Goal: Obtain resource: Obtain resource

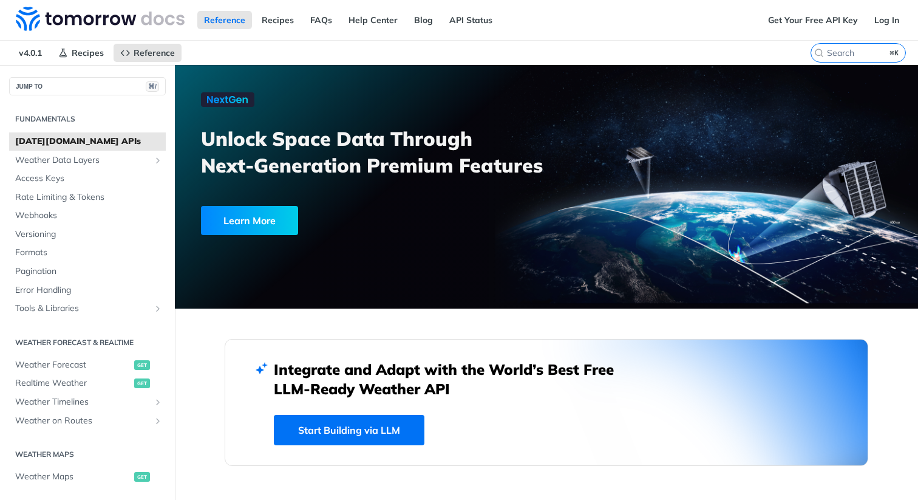
scroll to position [1204, 0]
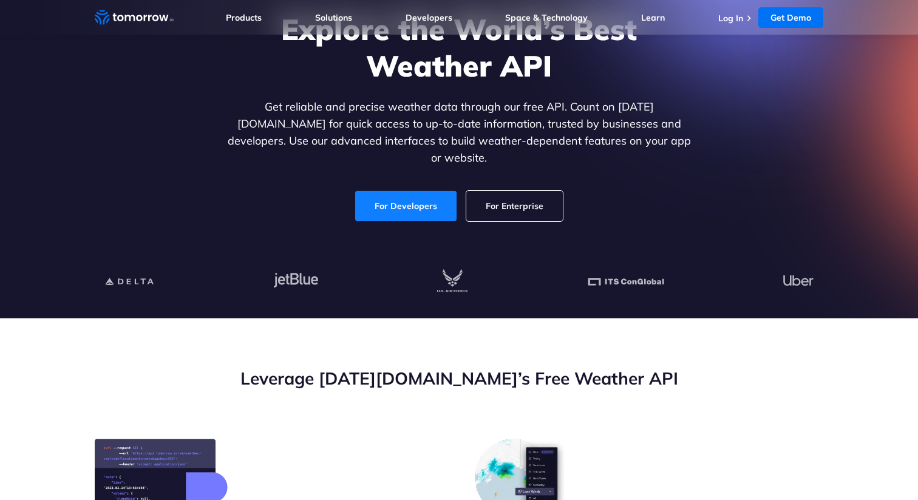
scroll to position [138, 0]
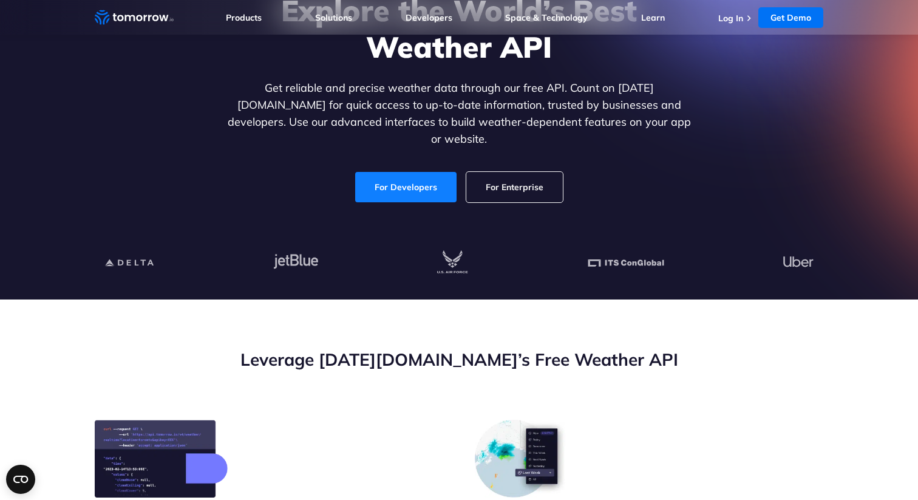
click at [404, 179] on link "For Developers" at bounding box center [405, 187] width 101 height 30
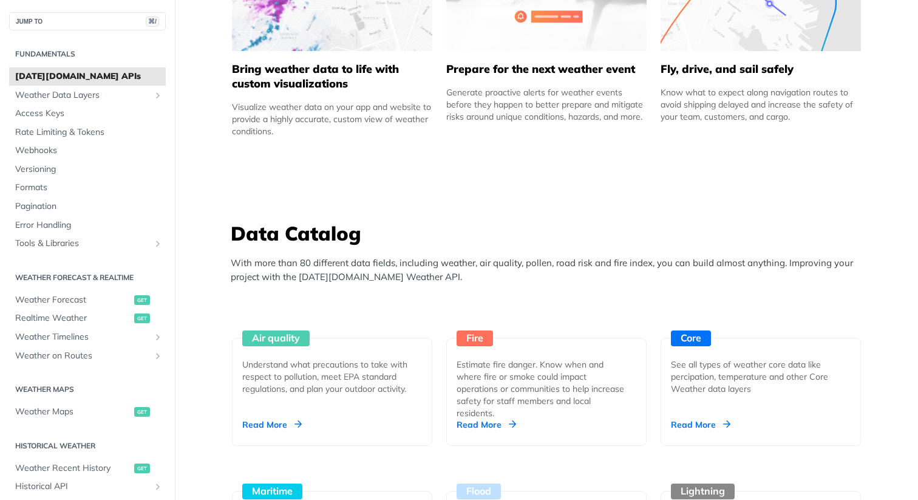
scroll to position [912, 0]
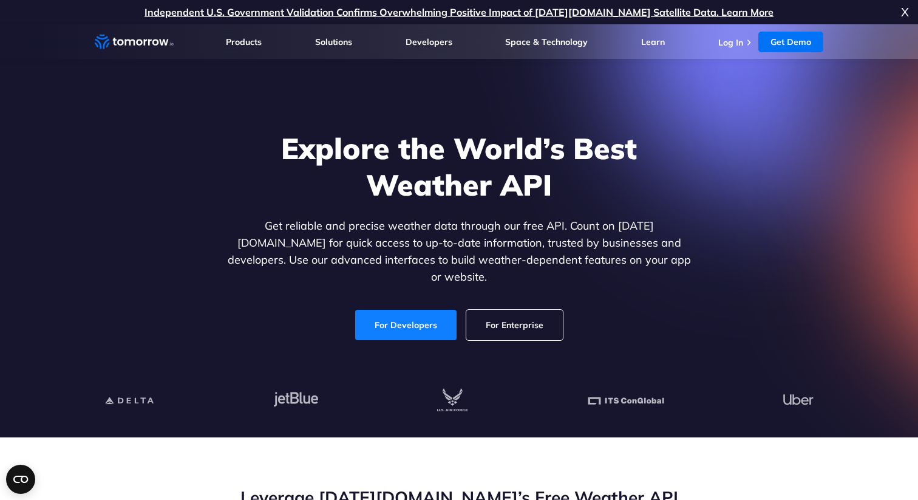
click at [404, 318] on link "For Developers" at bounding box center [405, 325] width 101 height 30
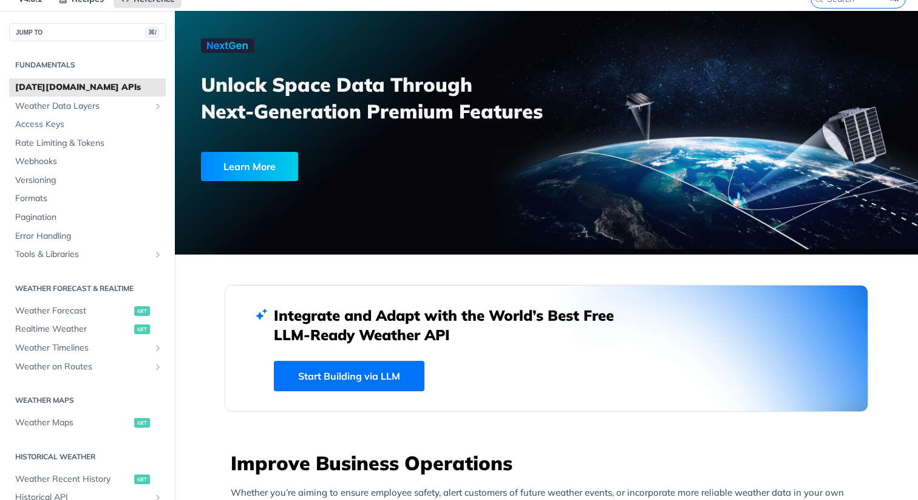
scroll to position [47, 0]
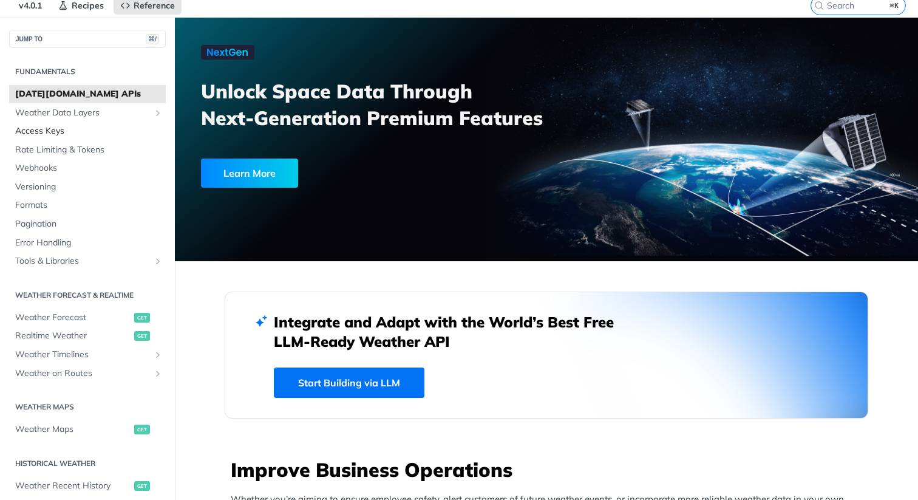
click at [46, 132] on span "Access Keys" at bounding box center [89, 131] width 148 height 12
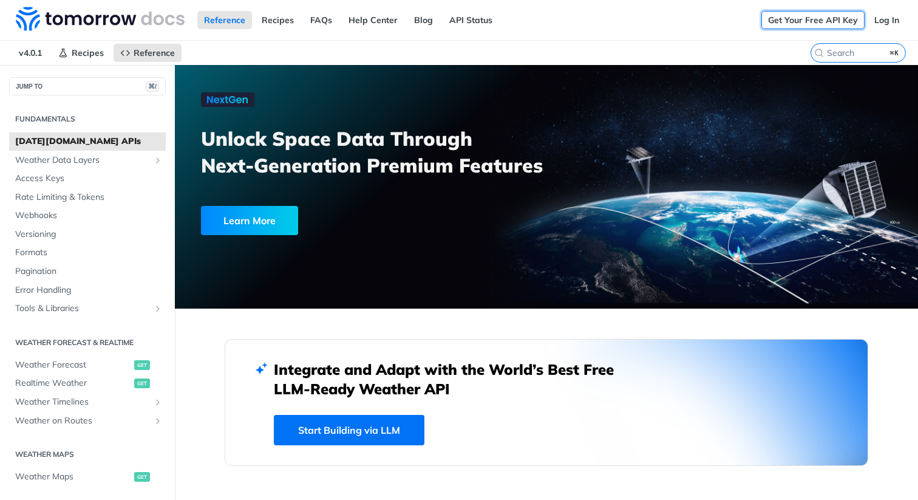
click at [839, 20] on link "Get Your Free API Key" at bounding box center [813, 20] width 103 height 18
click at [832, 19] on link "Get Your Free API Key" at bounding box center [813, 20] width 103 height 18
click at [875, 22] on link "Log In" at bounding box center [887, 20] width 38 height 18
